Goal: Share content

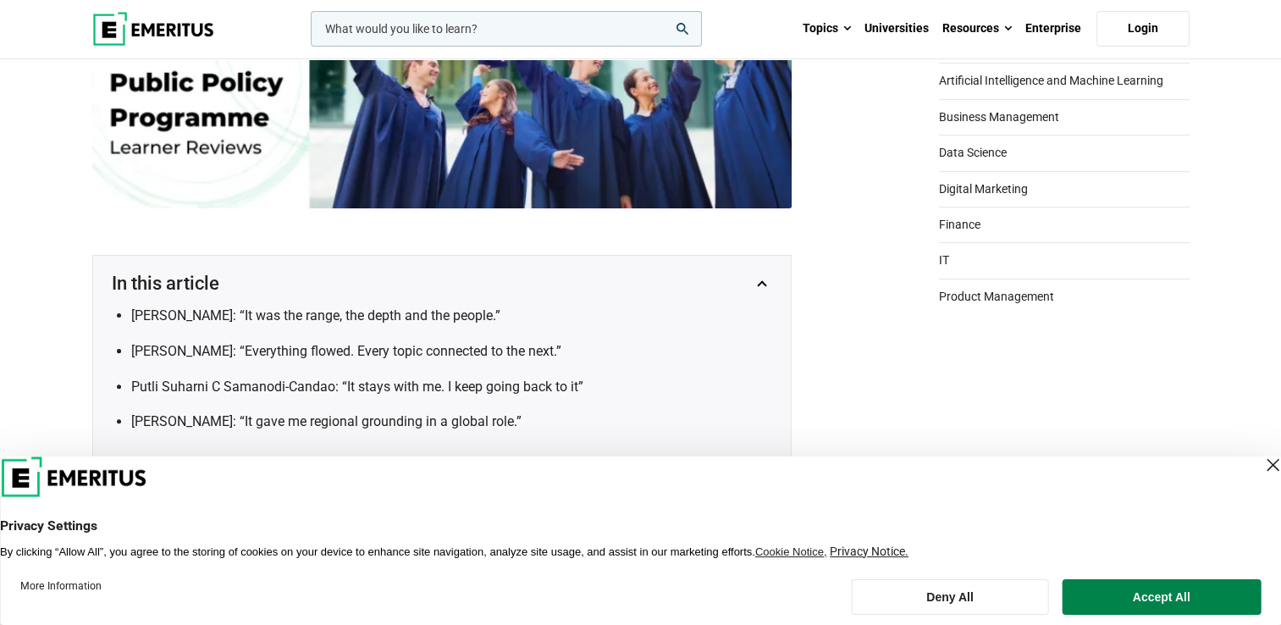
scroll to position [499, 0]
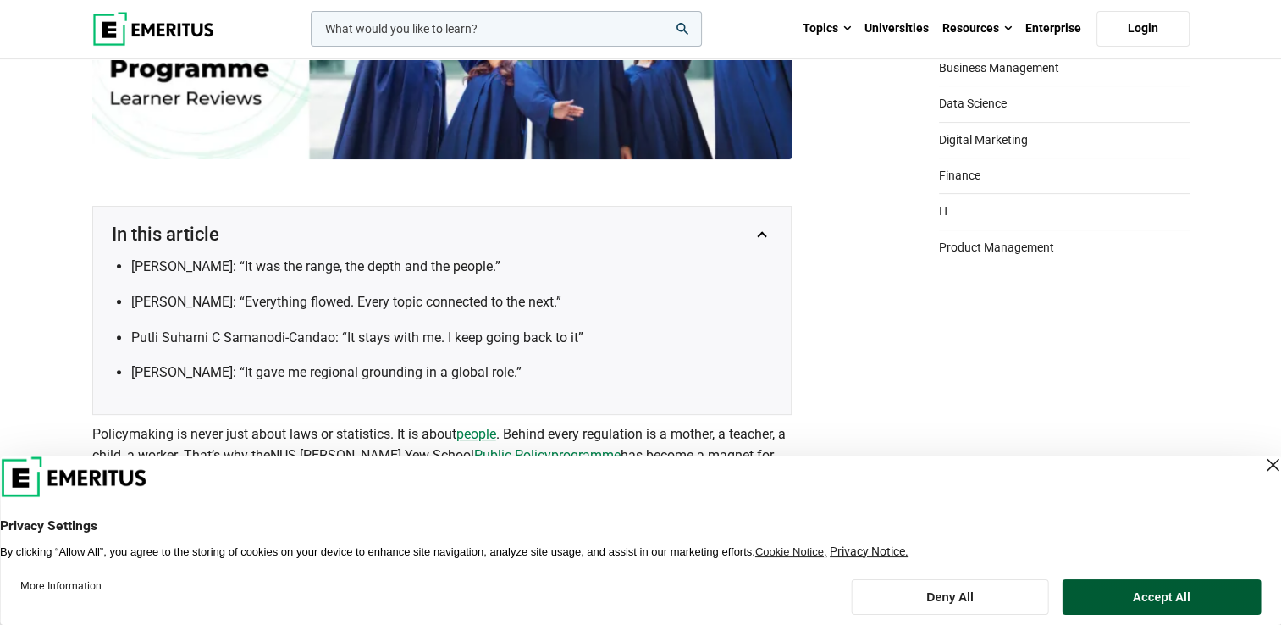
click at [1161, 591] on button "Accept All" at bounding box center [1160, 597] width 199 height 36
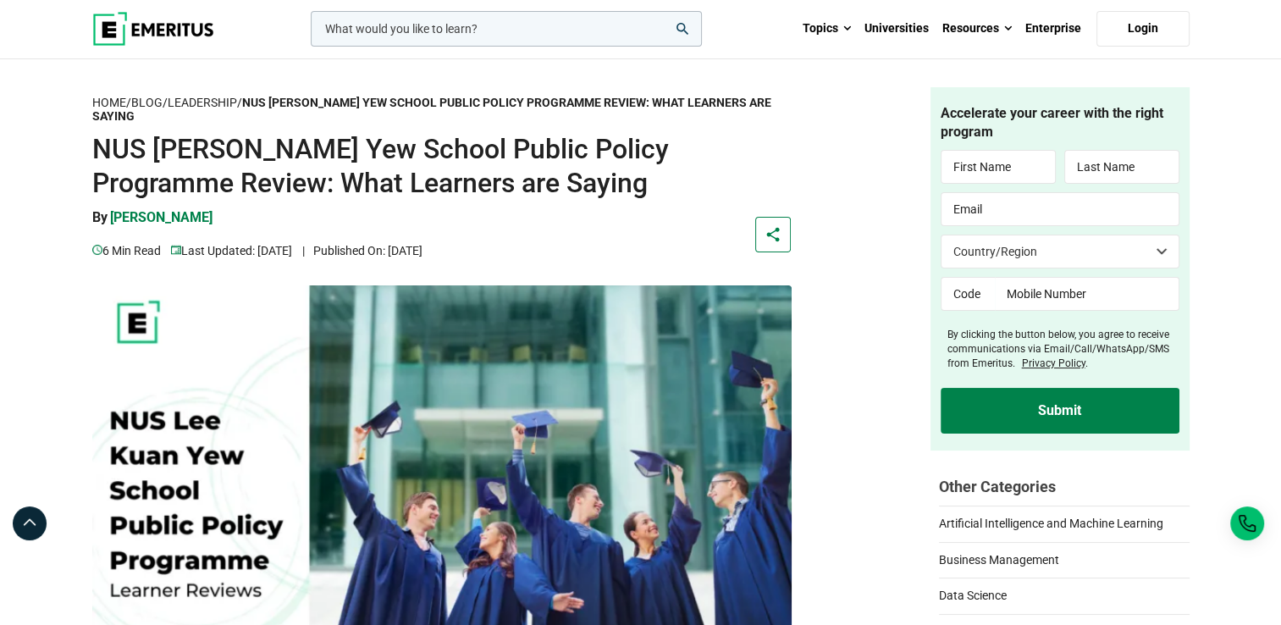
scroll to position [0, 0]
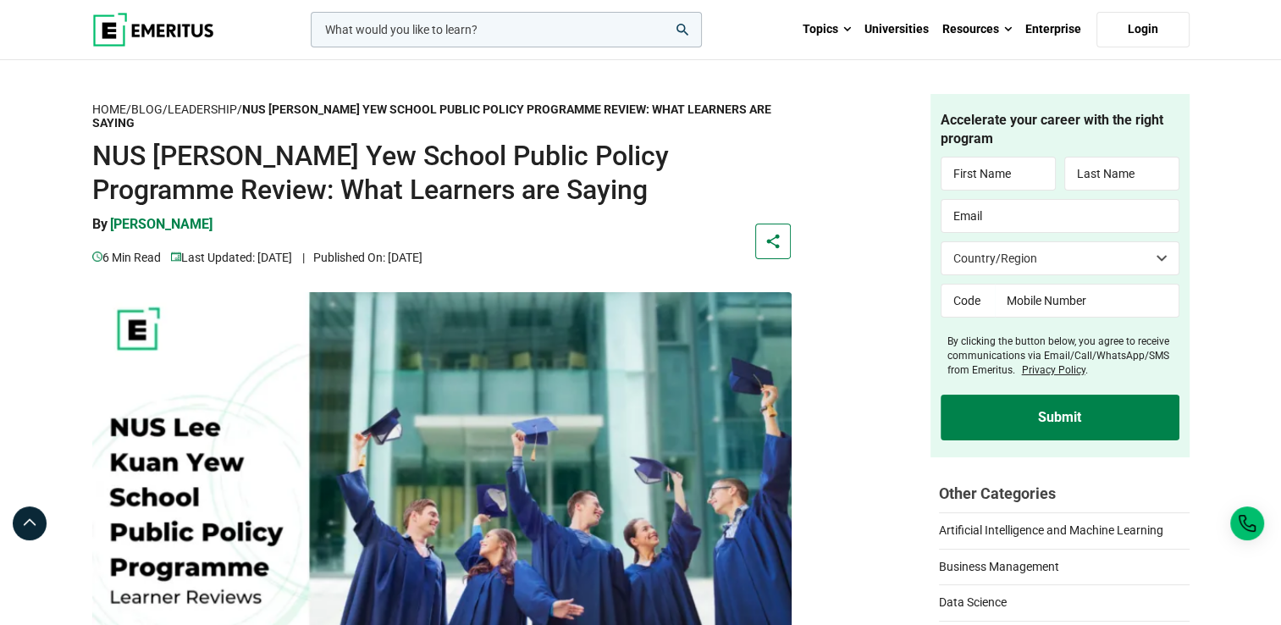
click at [775, 238] on rect at bounding box center [772, 241] width 17 height 17
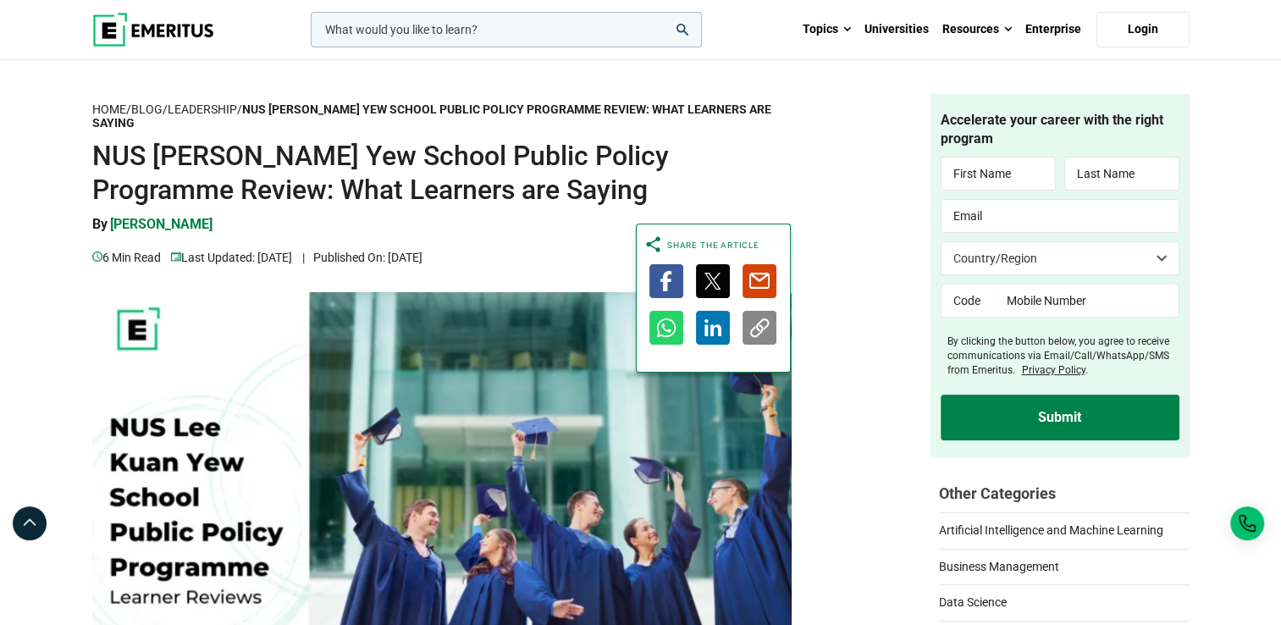
click at [667, 275] on icon at bounding box center [665, 281] width 11 height 20
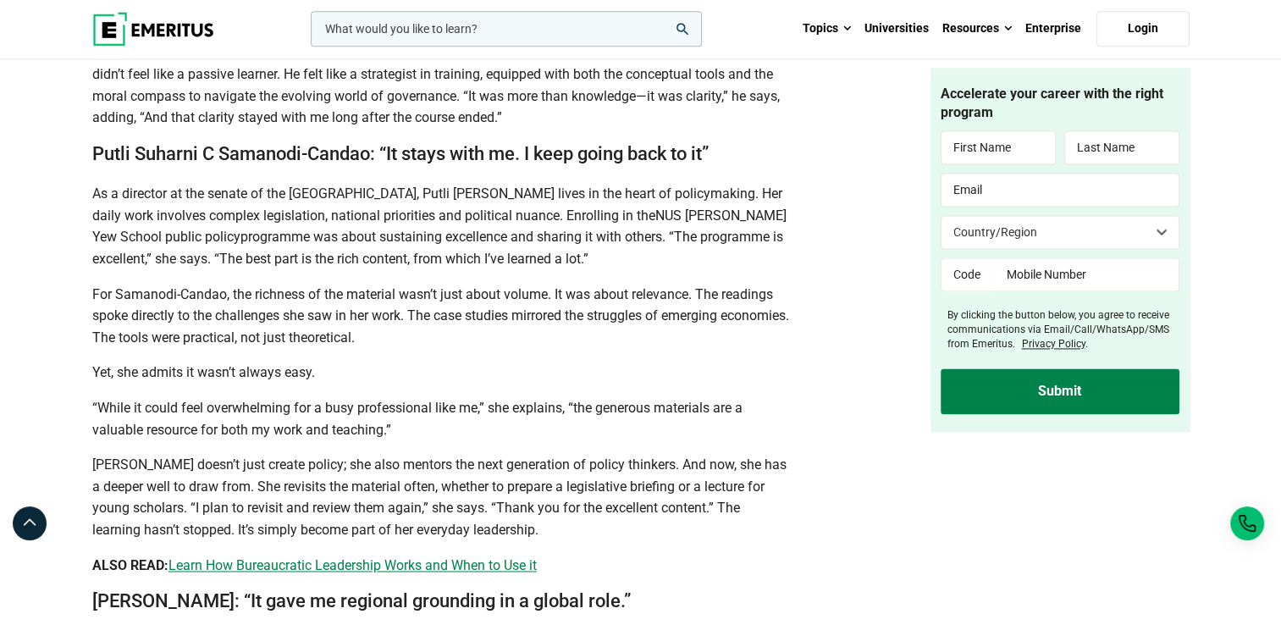
scroll to position [2361, 0]
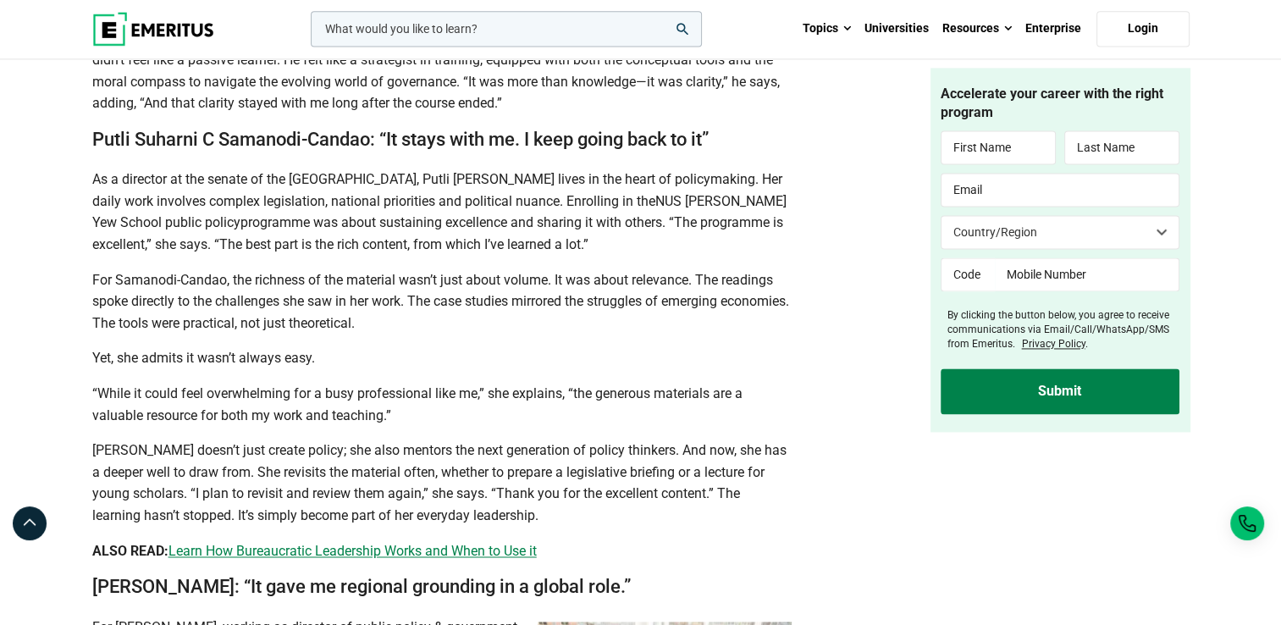
drag, startPoint x: 93, startPoint y: 117, endPoint x: 636, endPoint y: 493, distance: 660.4
copy div "Putli Suharni C Samanodi-Candao: “It stays with me. I keep going back to it” As…"
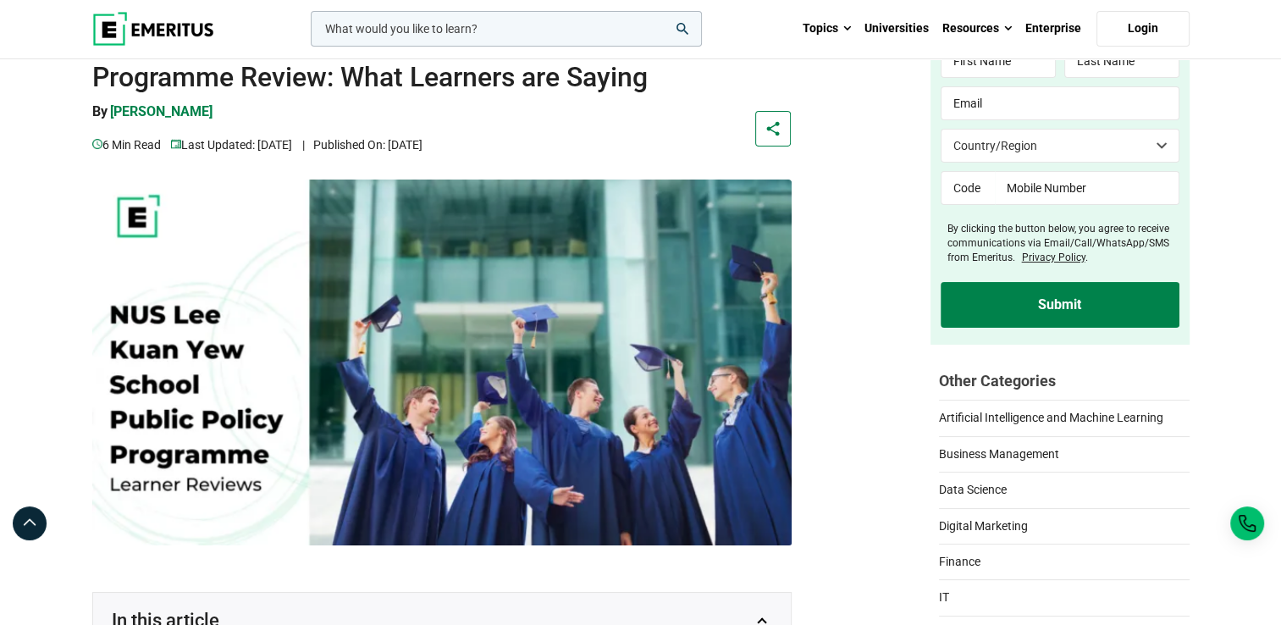
scroll to position [0, 0]
